Goal: Obtain resource: Download file/media

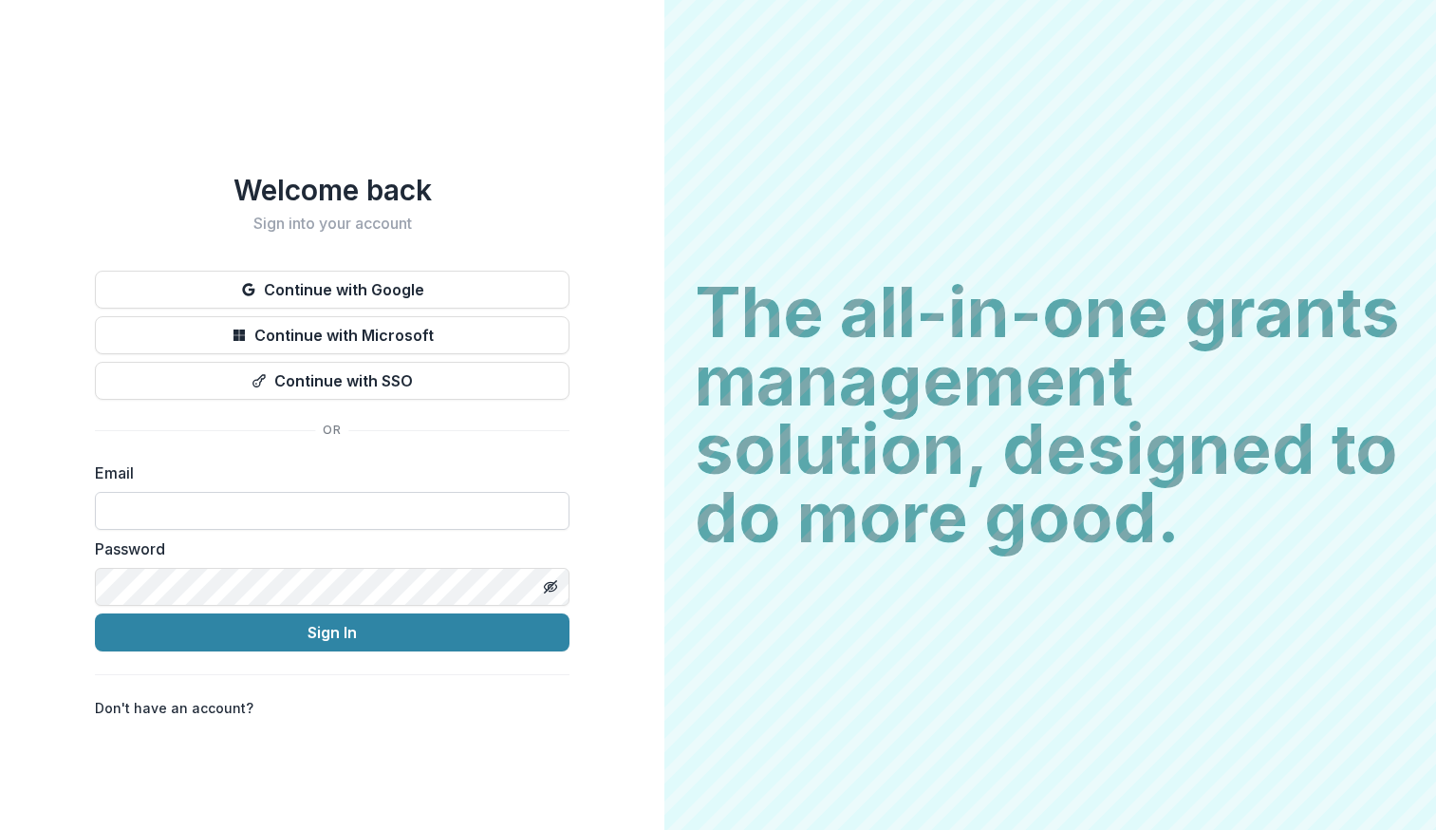
click at [268, 501] on input at bounding box center [332, 511] width 475 height 38
type input "**********"
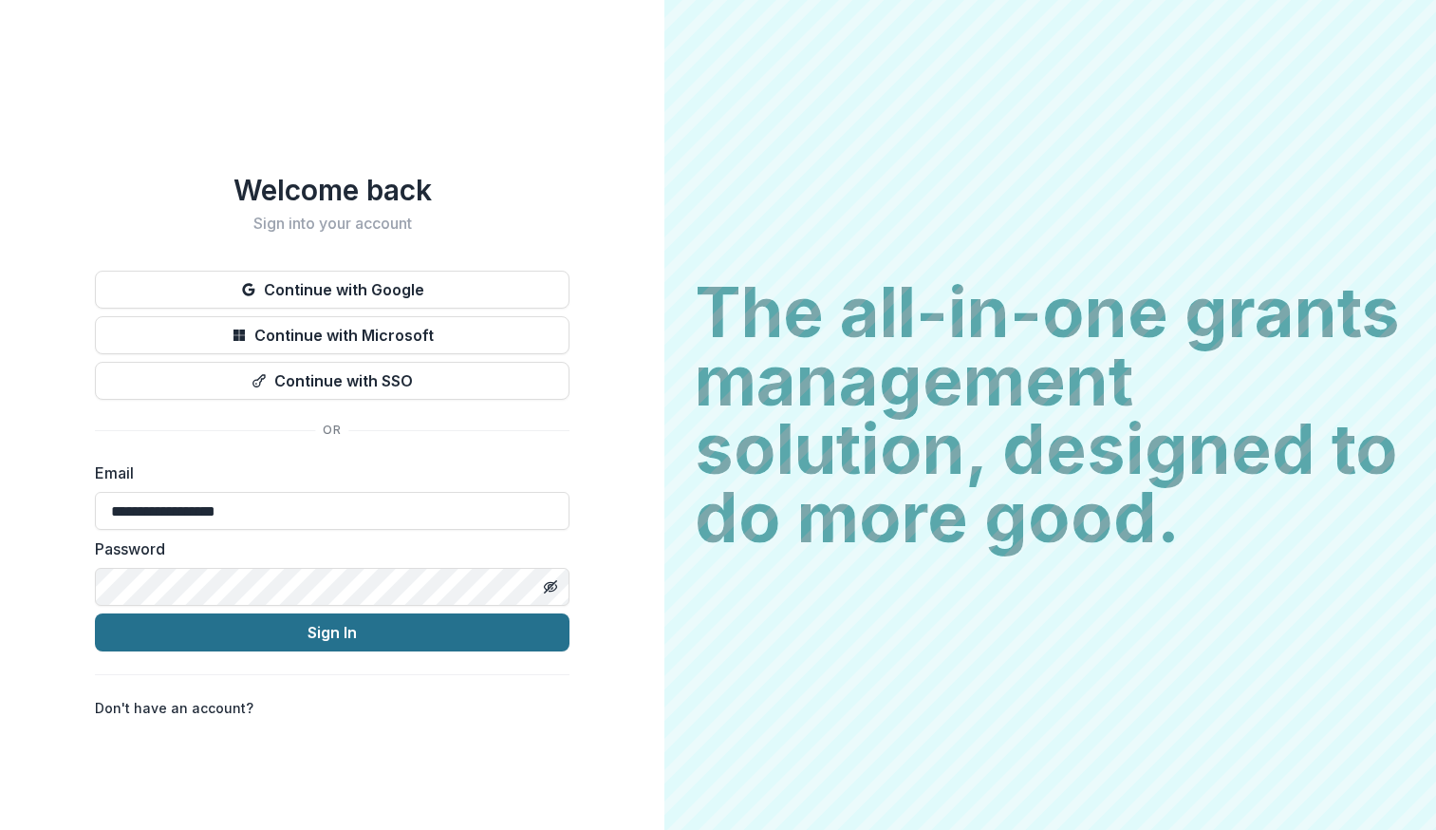
click at [300, 620] on button "Sign In" at bounding box center [332, 632] width 475 height 38
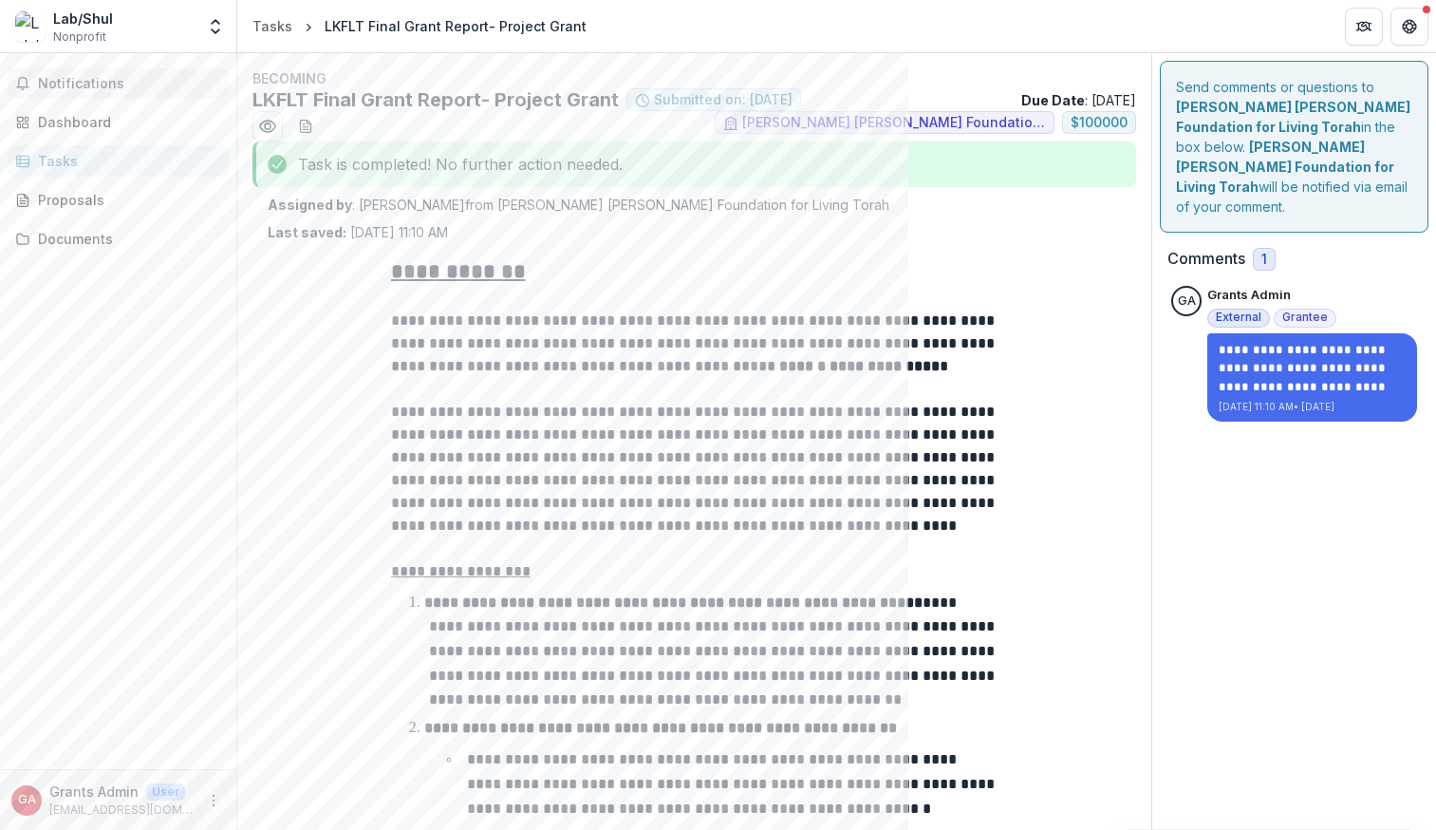
click at [85, 87] on span "Notifications" at bounding box center [129, 84] width 183 height 16
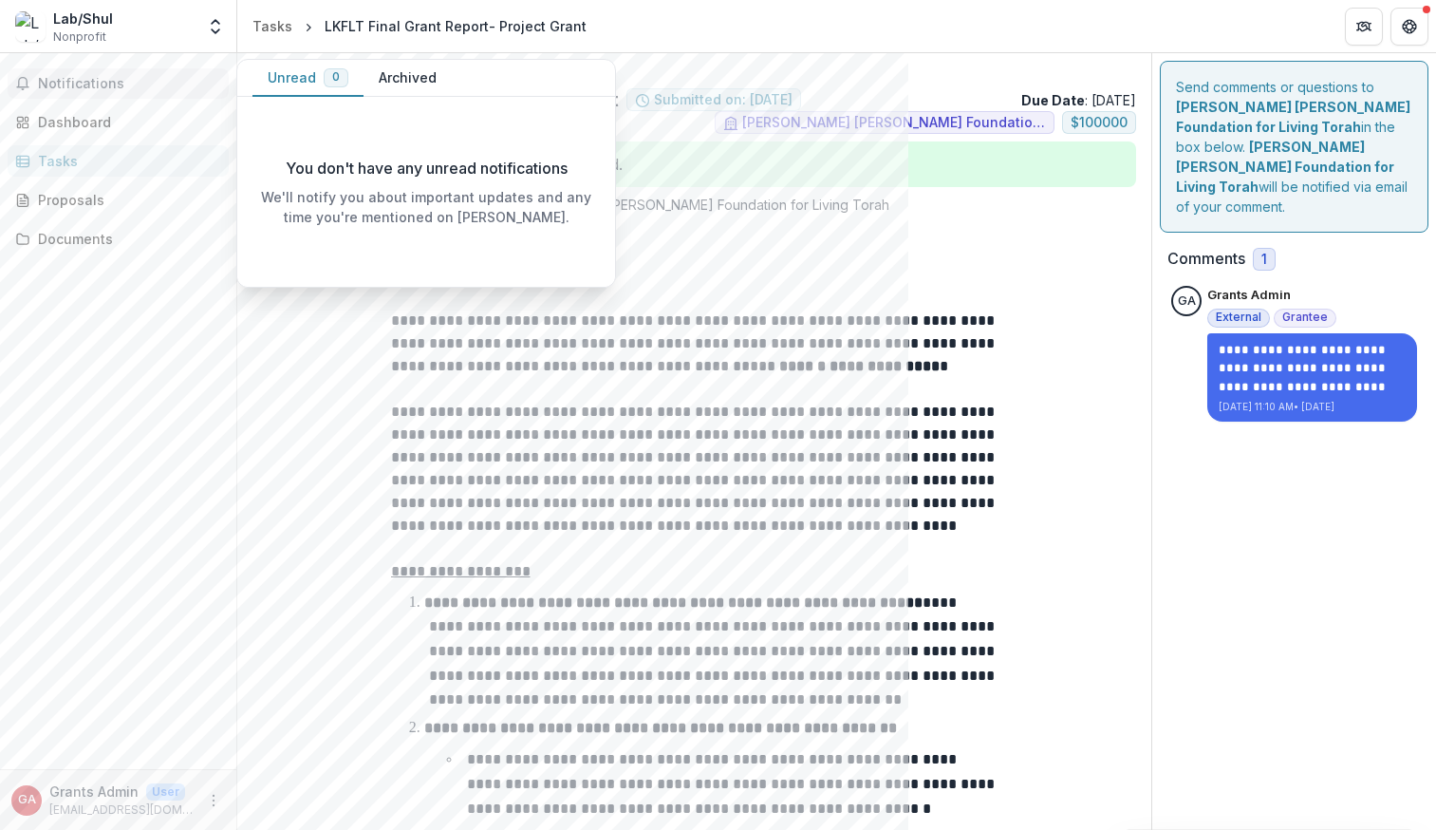
click at [85, 87] on span "Notifications" at bounding box center [129, 84] width 183 height 16
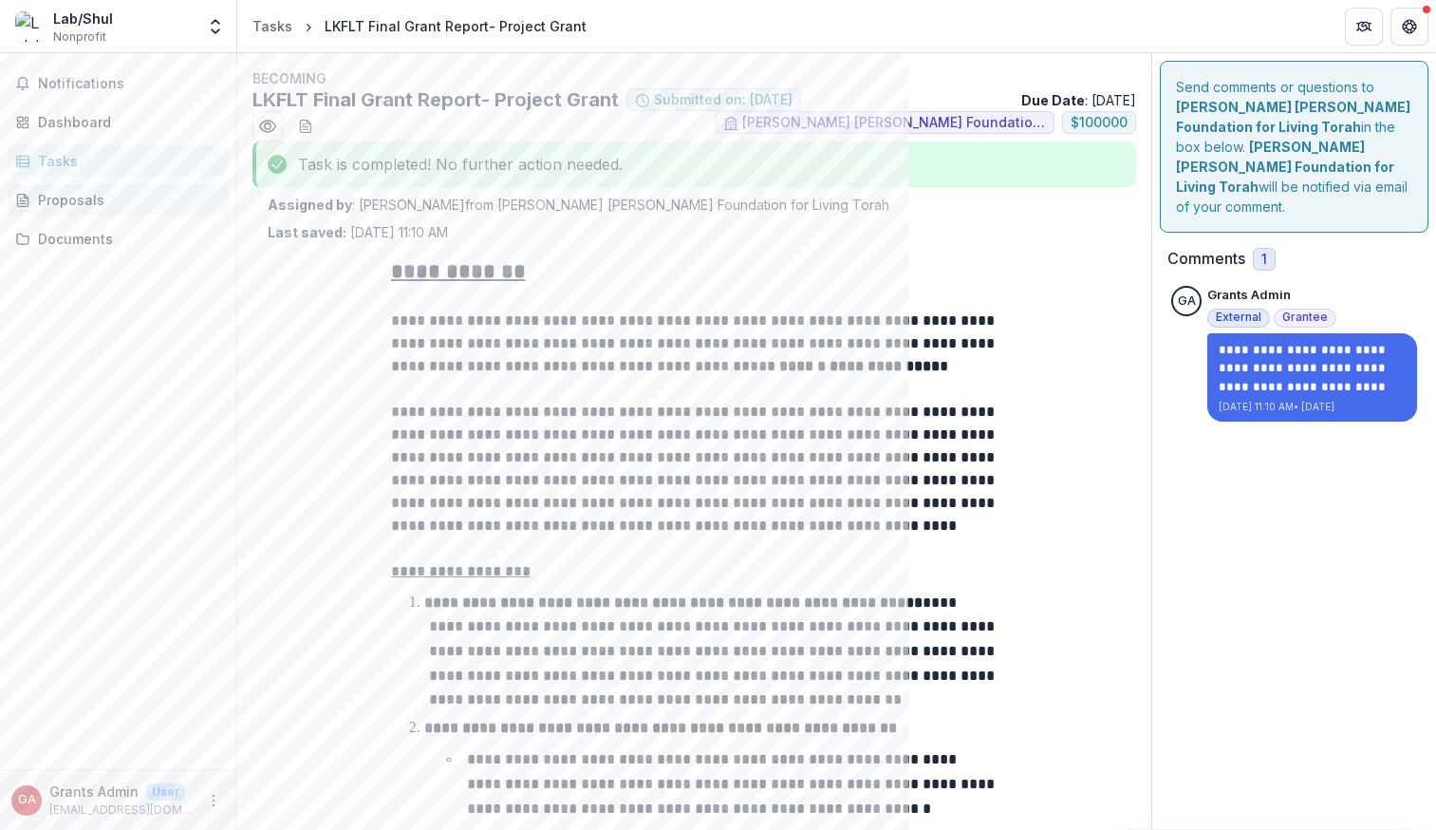
click at [23, 198] on icon at bounding box center [22, 200] width 15 height 15
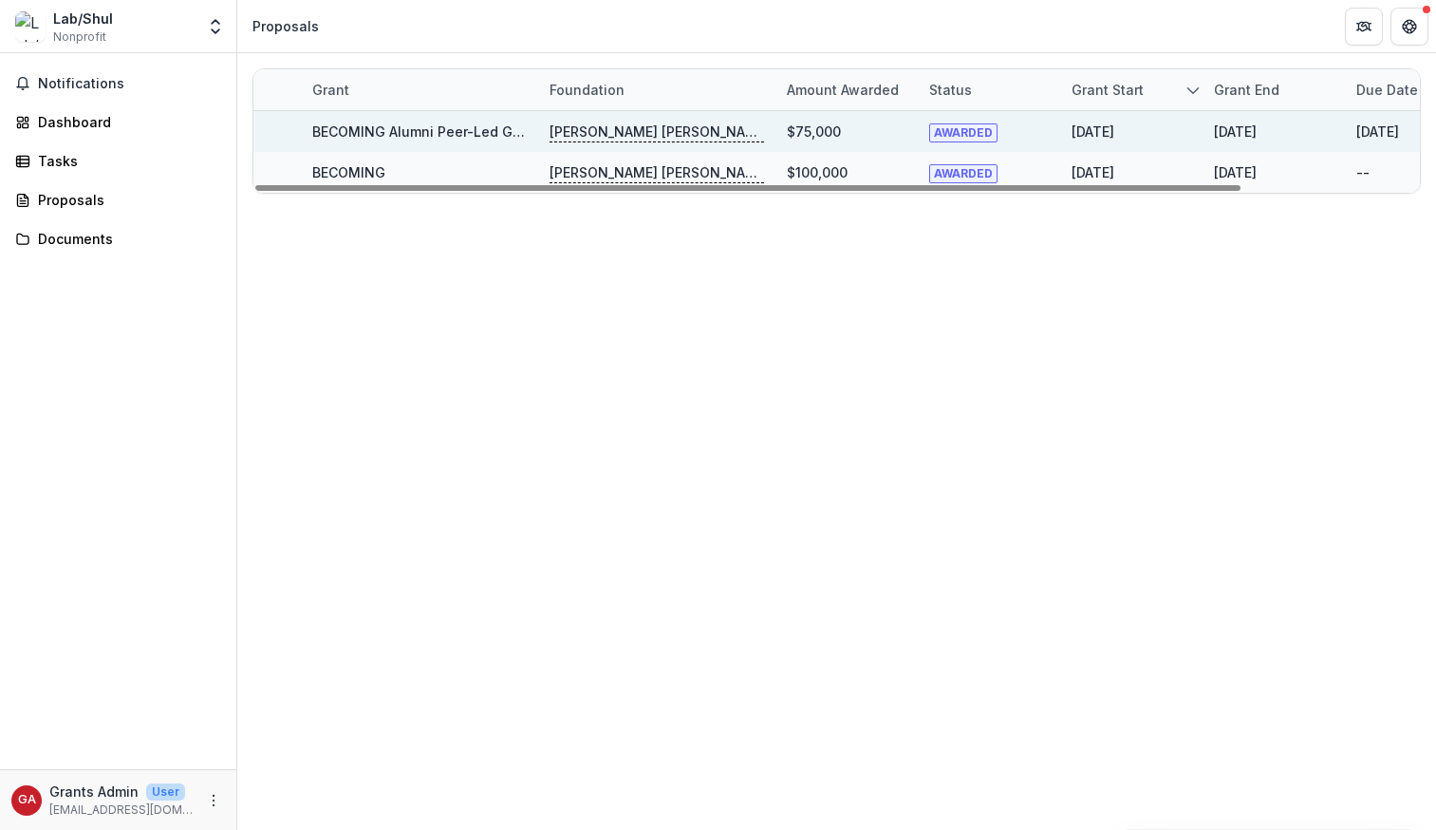
click at [362, 117] on div "BECOMING Alumni Peer-Led Groups" at bounding box center [419, 131] width 215 height 41
click at [356, 129] on link "BECOMING Alumni Peer-Led Groups" at bounding box center [431, 131] width 238 height 16
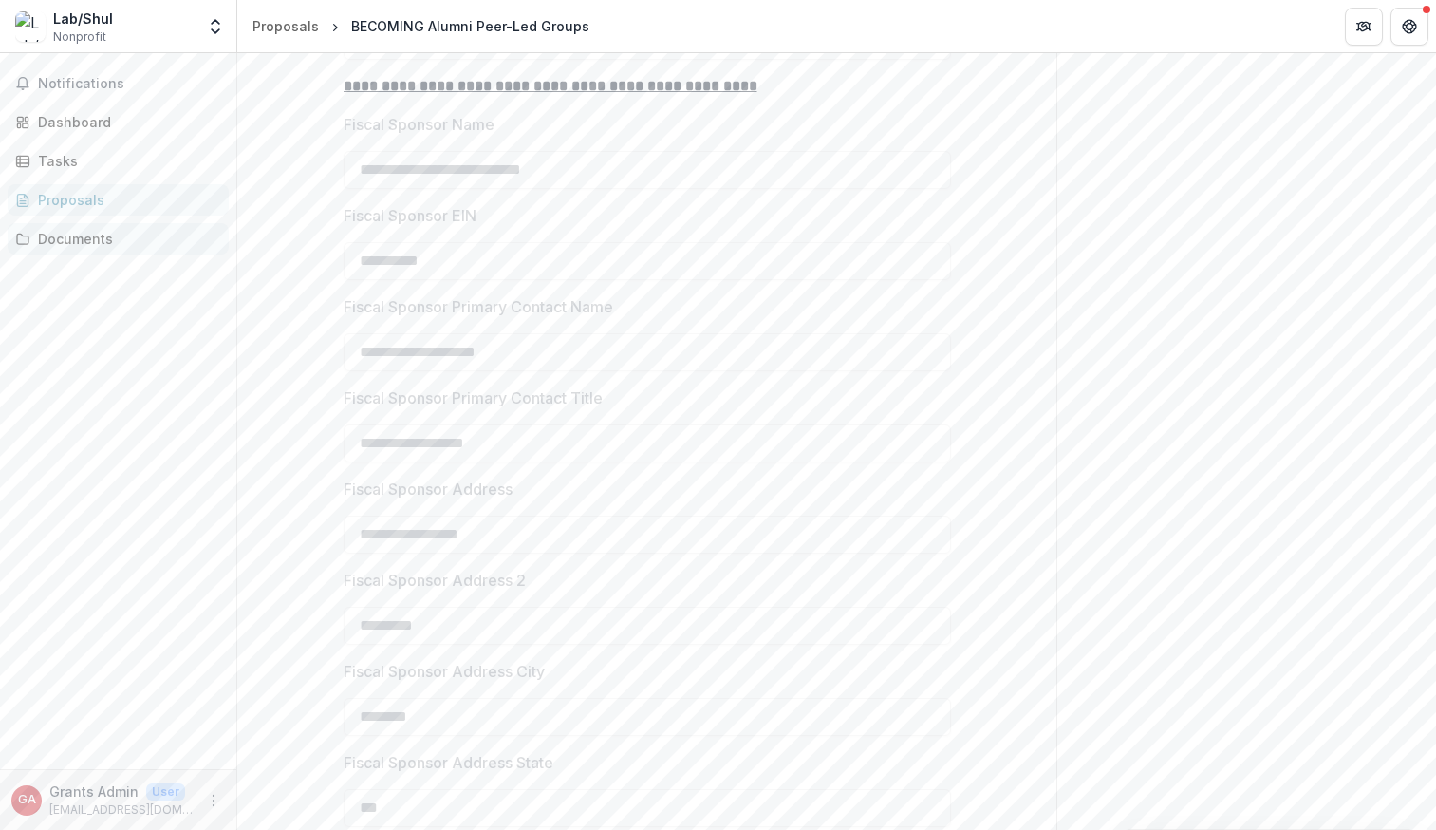
scroll to position [1008, 0]
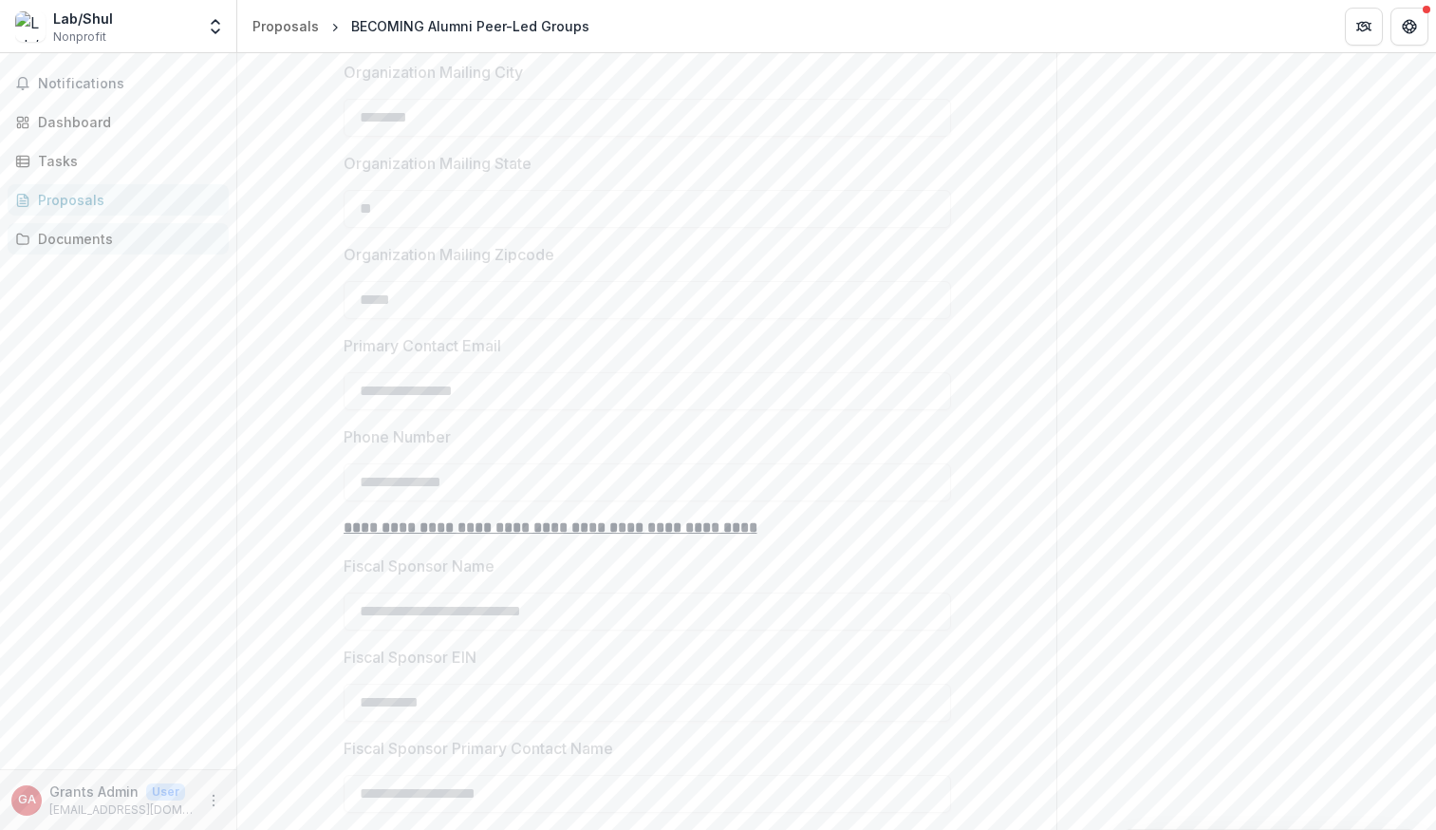
click at [124, 237] on div "Documents" at bounding box center [126, 239] width 176 height 20
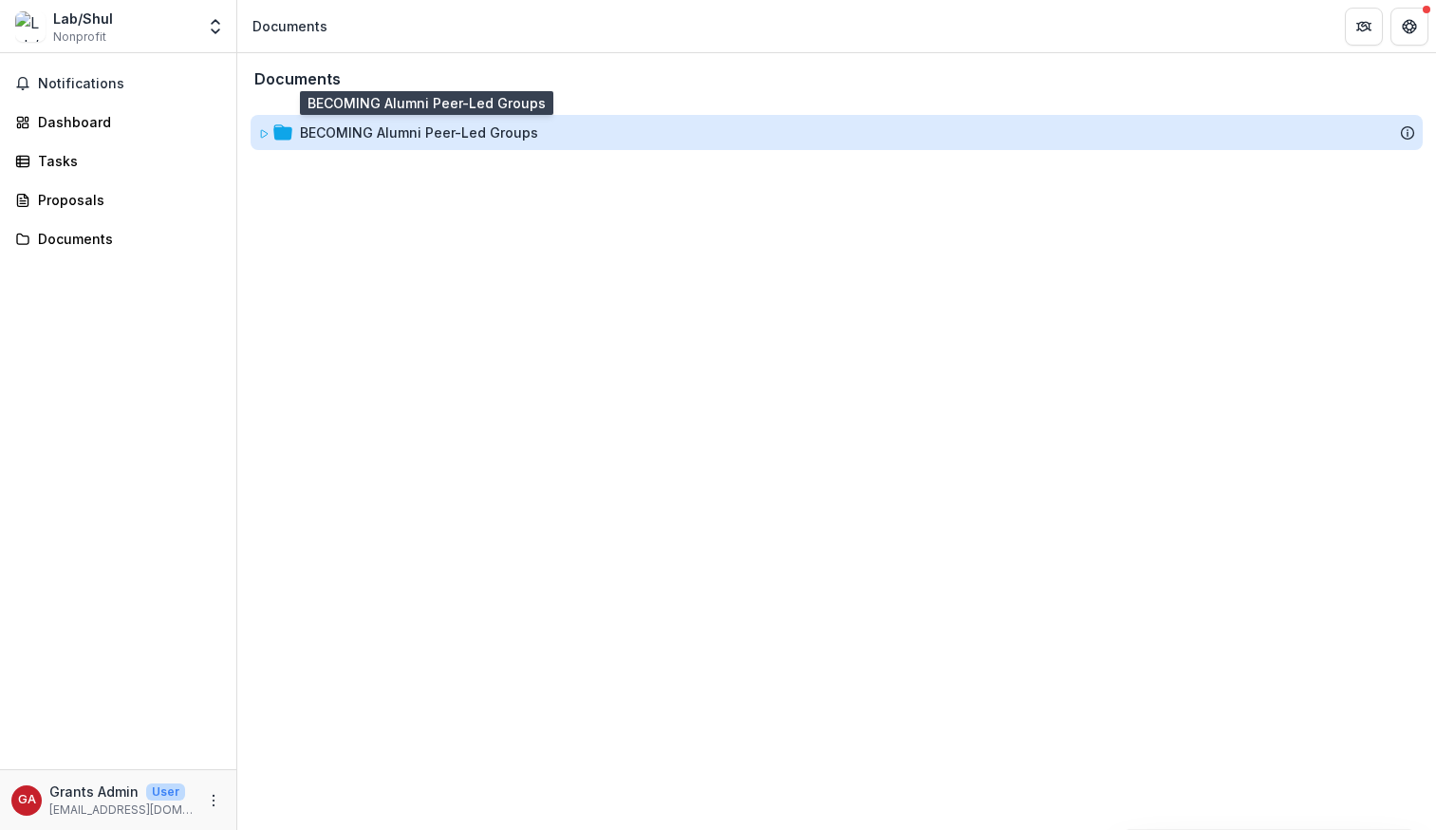
click at [455, 135] on div "BECOMING Alumni Peer-Led Groups" at bounding box center [419, 132] width 238 height 20
click at [514, 127] on div "BECOMING Alumni Peer-Led Groups" at bounding box center [419, 132] width 238 height 20
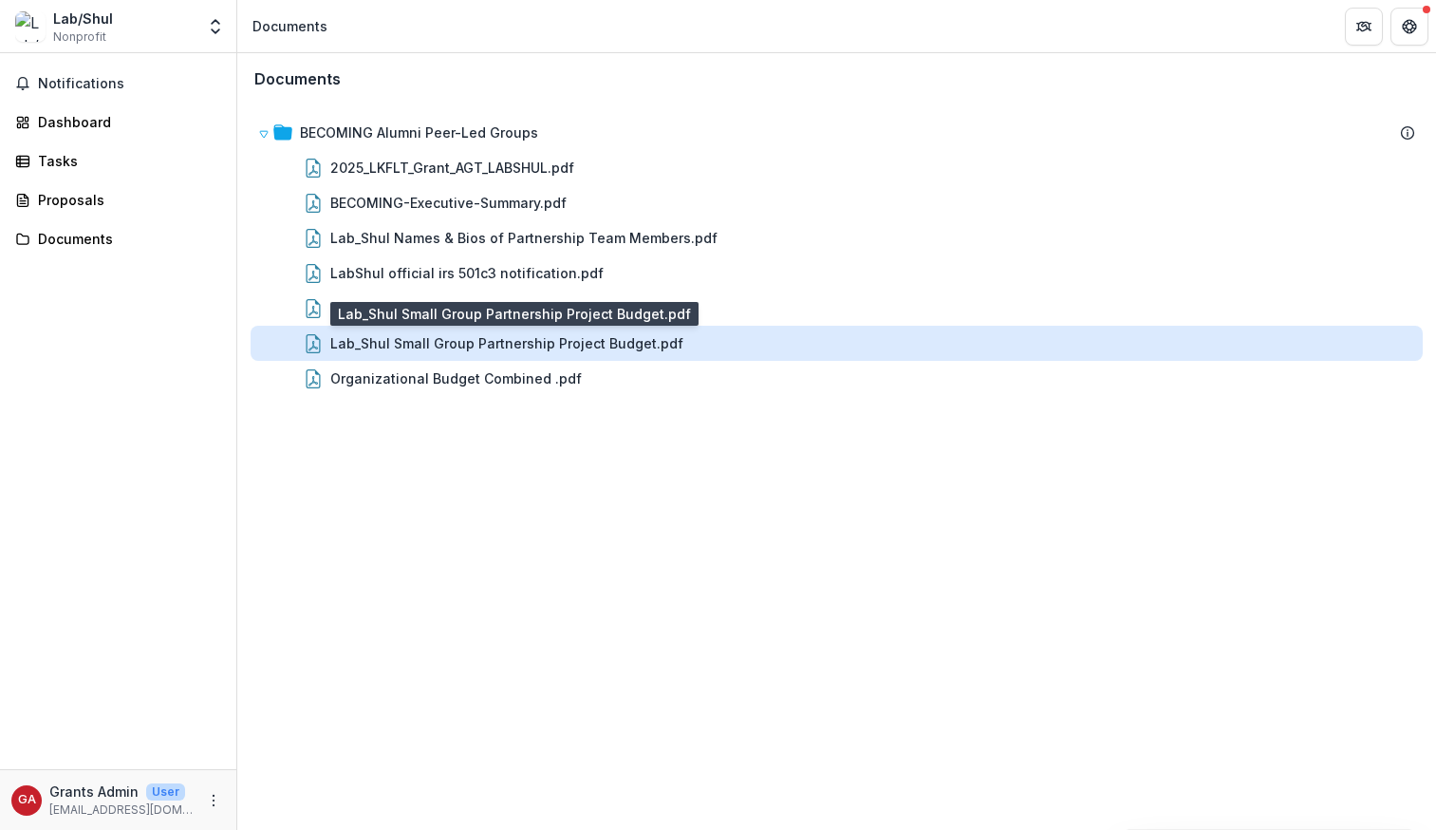
click at [339, 335] on div "Lab_Shul Small Group Partnership Project Budget.pdf" at bounding box center [506, 343] width 353 height 20
